Goal: Download file/media

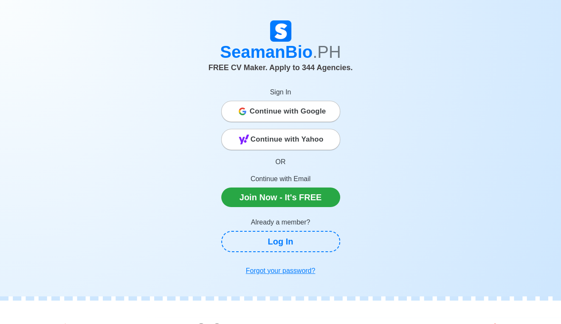
click at [302, 112] on span "Continue with Google" at bounding box center [288, 111] width 76 height 17
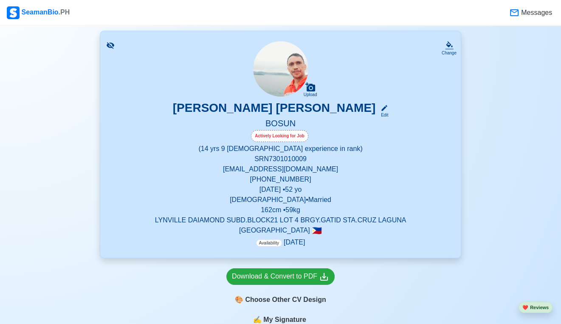
scroll to position [127, 0]
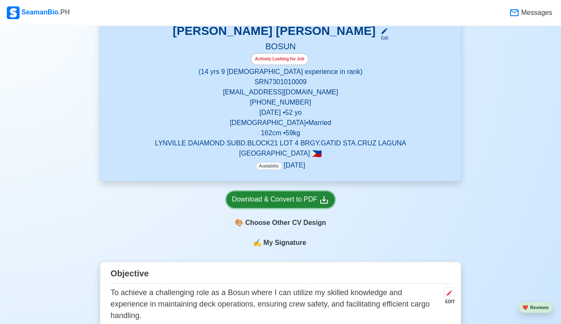
click at [295, 203] on div "Download & Convert to PDF" at bounding box center [280, 199] width 97 height 11
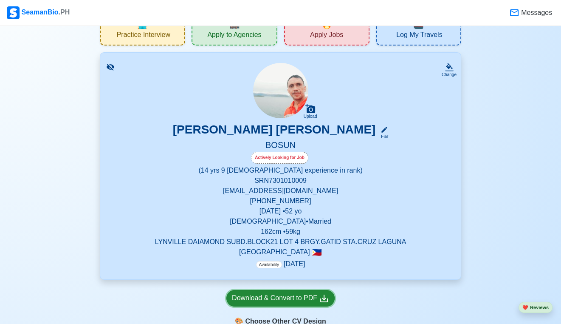
scroll to position [0, 0]
